Goal: Information Seeking & Learning: Learn about a topic

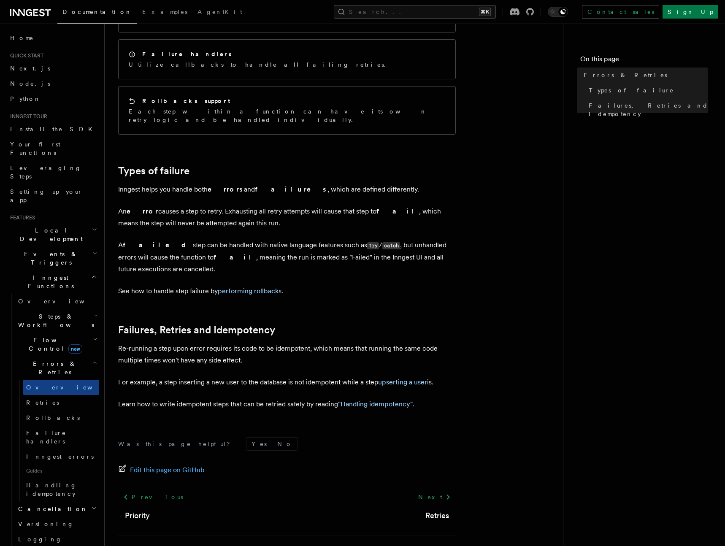
scroll to position [179, 0]
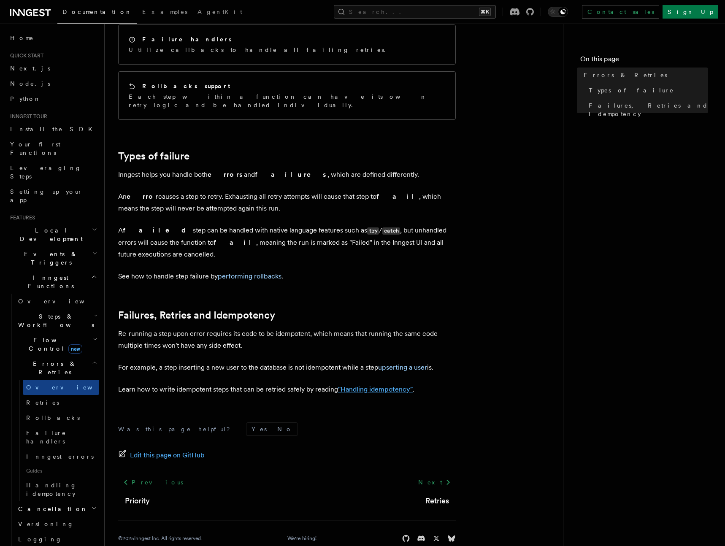
click at [390, 385] on link ""Handling idempotency"" at bounding box center [375, 389] width 75 height 8
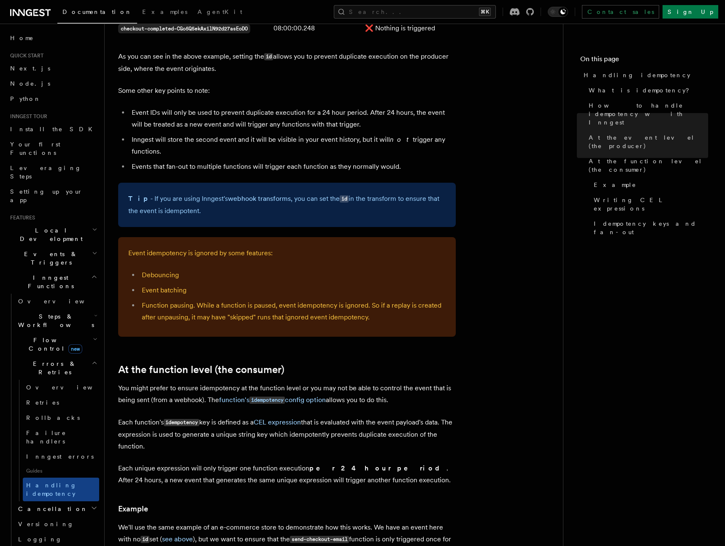
scroll to position [665, 0]
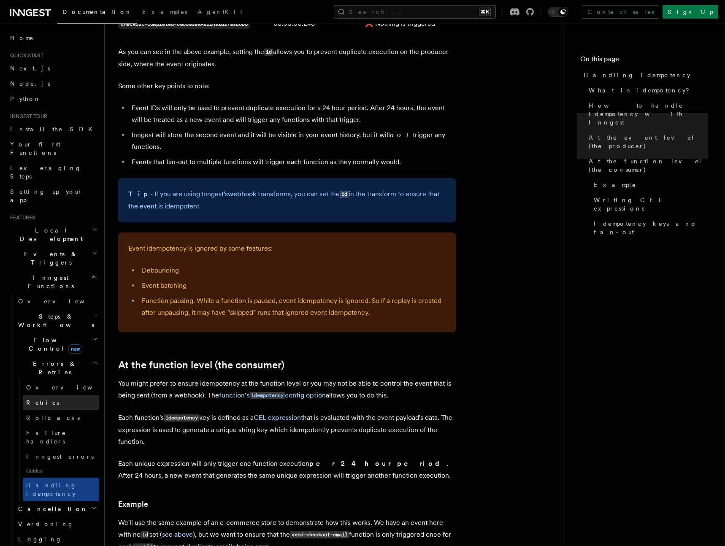
click at [38, 399] on span "Retries" at bounding box center [42, 402] width 33 height 7
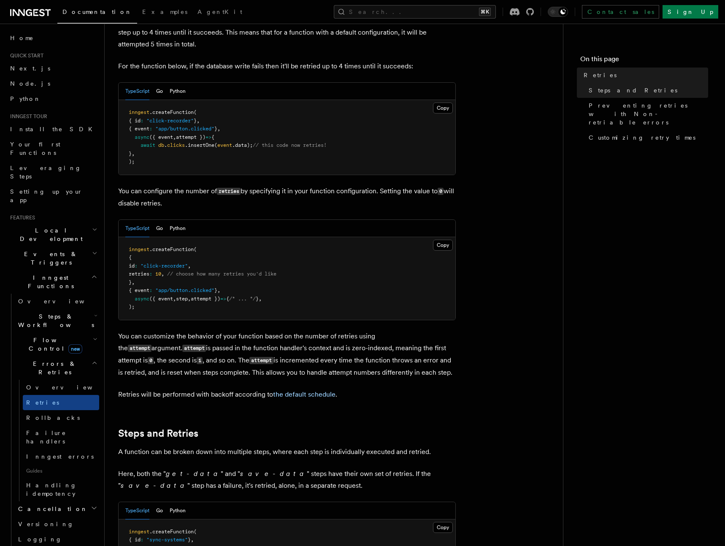
scroll to position [64, 0]
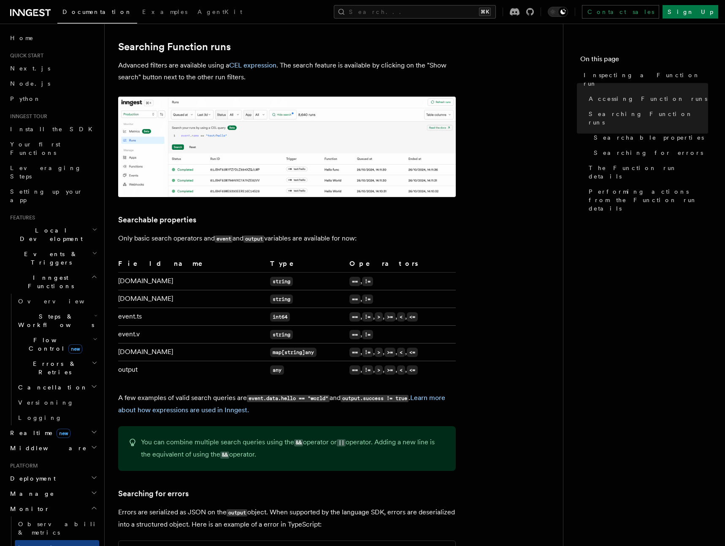
scroll to position [432, 0]
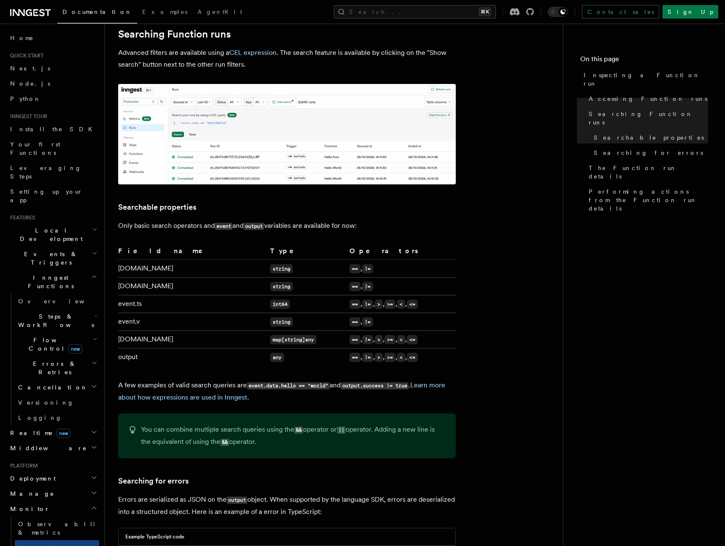
click at [35, 312] on span "Steps & Workflows" at bounding box center [54, 320] width 79 height 17
